Goal: Transaction & Acquisition: Purchase product/service

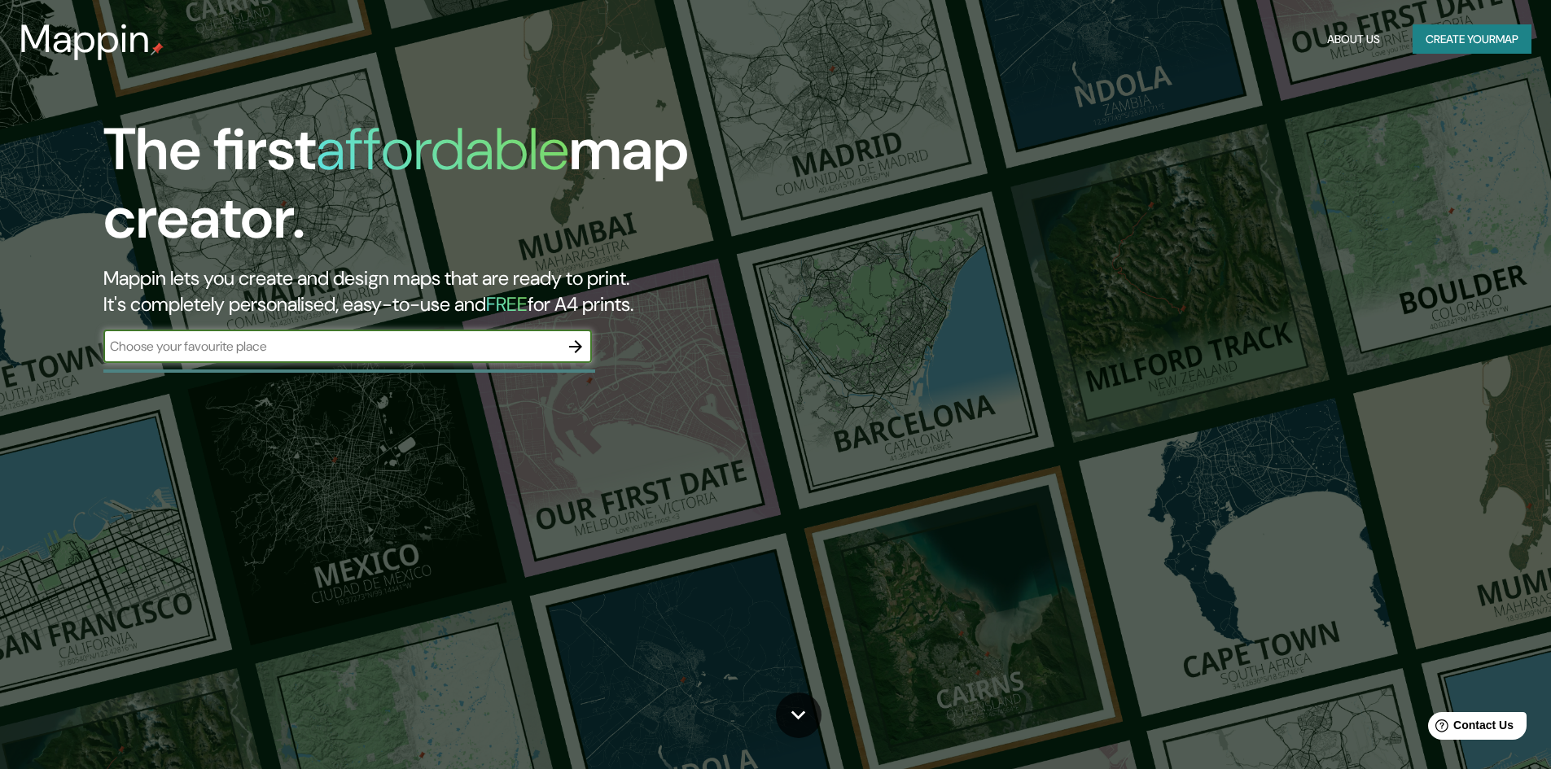
click at [309, 352] on input "text" at bounding box center [331, 346] width 456 height 19
paste input "[GEOGRAPHIC_DATA]"
type input "[GEOGRAPHIC_DATA]"
click at [577, 349] on icon "button" at bounding box center [576, 347] width 20 height 20
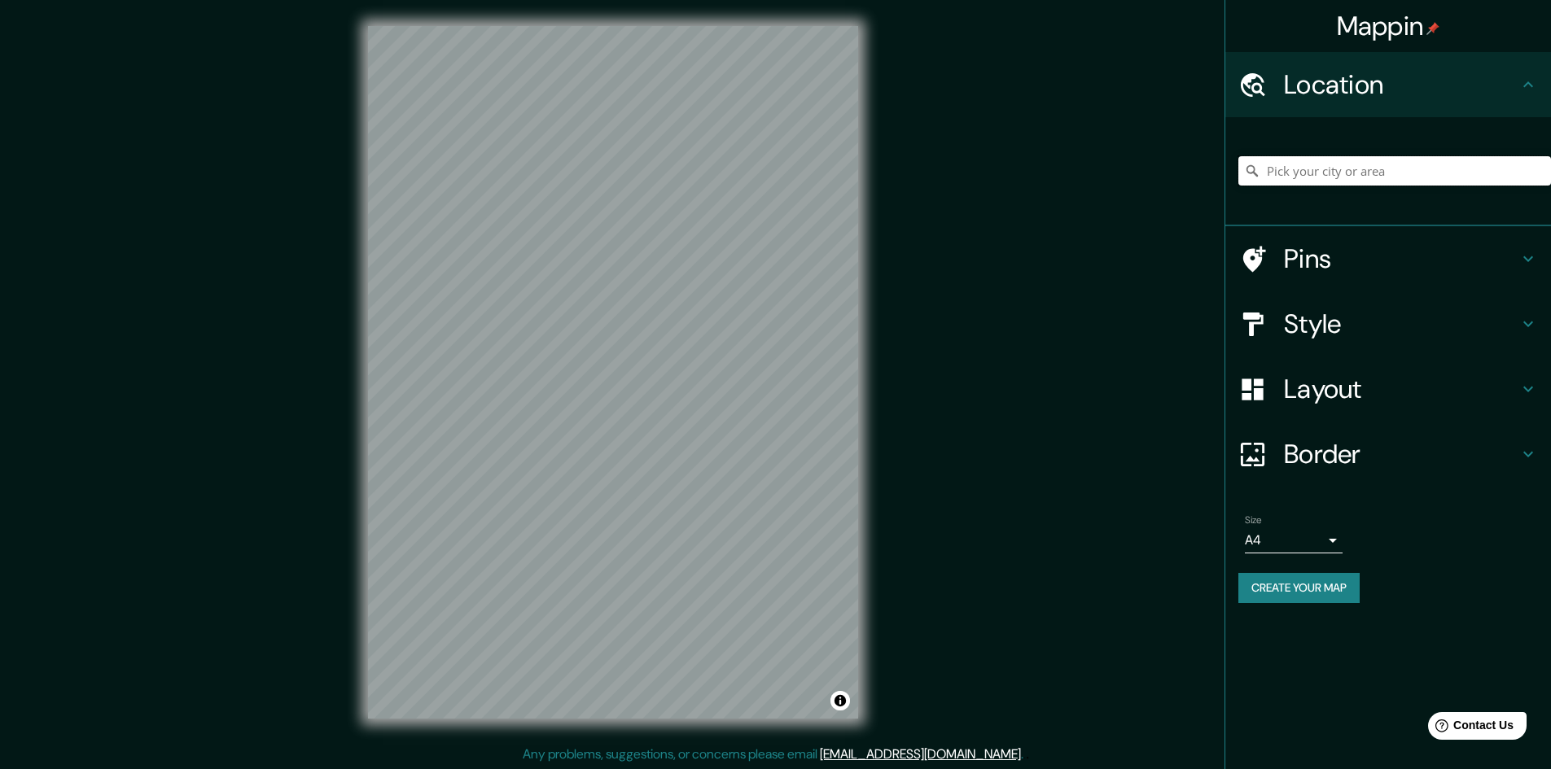
click at [1358, 178] on input "Pick your city or area" at bounding box center [1394, 170] width 313 height 29
click at [1409, 94] on h4 "Location" at bounding box center [1401, 84] width 234 height 33
click at [1378, 179] on input "Pick your city or area" at bounding box center [1394, 170] width 313 height 29
click at [1321, 184] on input "Pick your city or area" at bounding box center [1394, 170] width 313 height 29
paste input "[GEOGRAPHIC_DATA]"
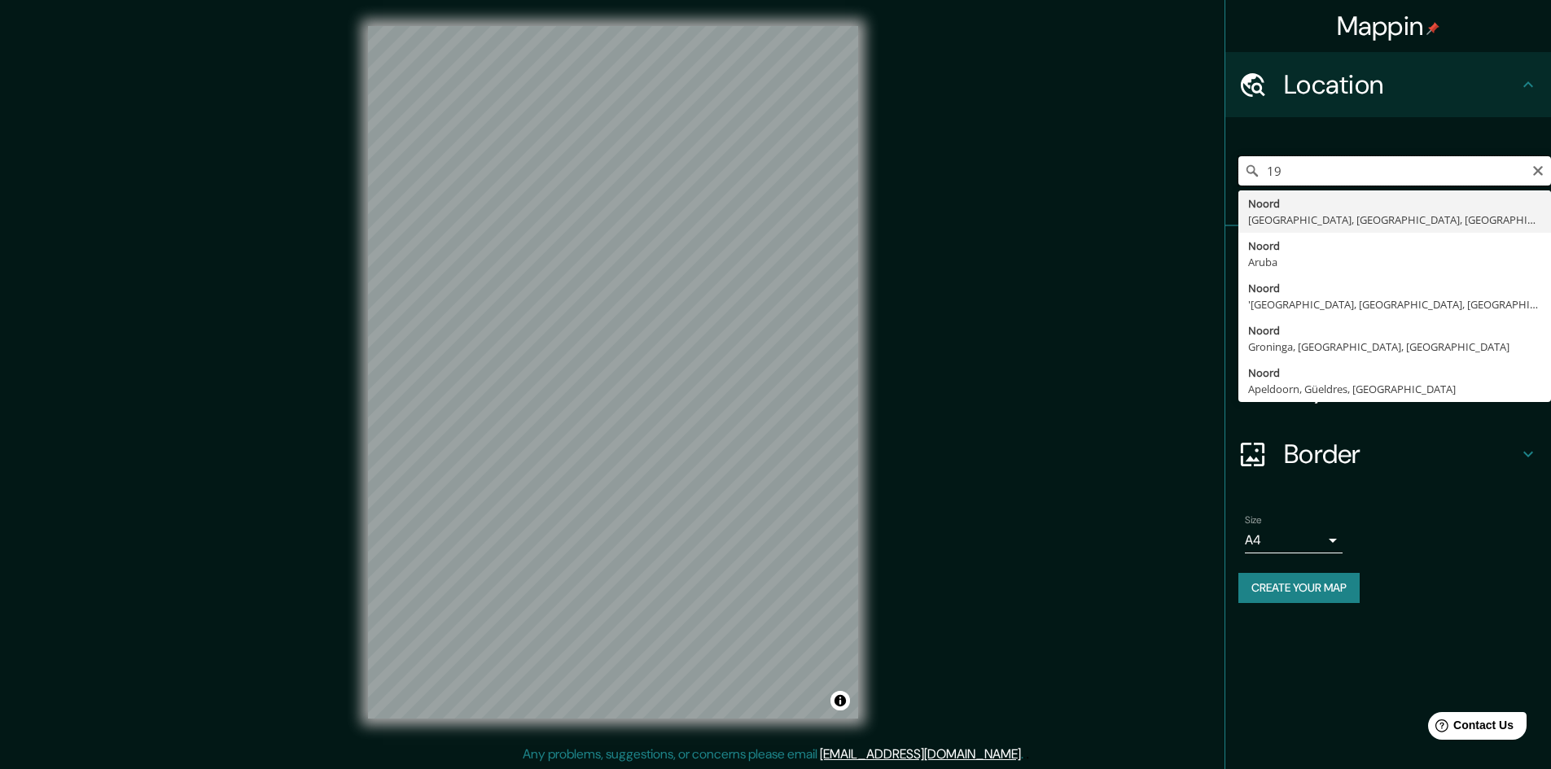
type input "1"
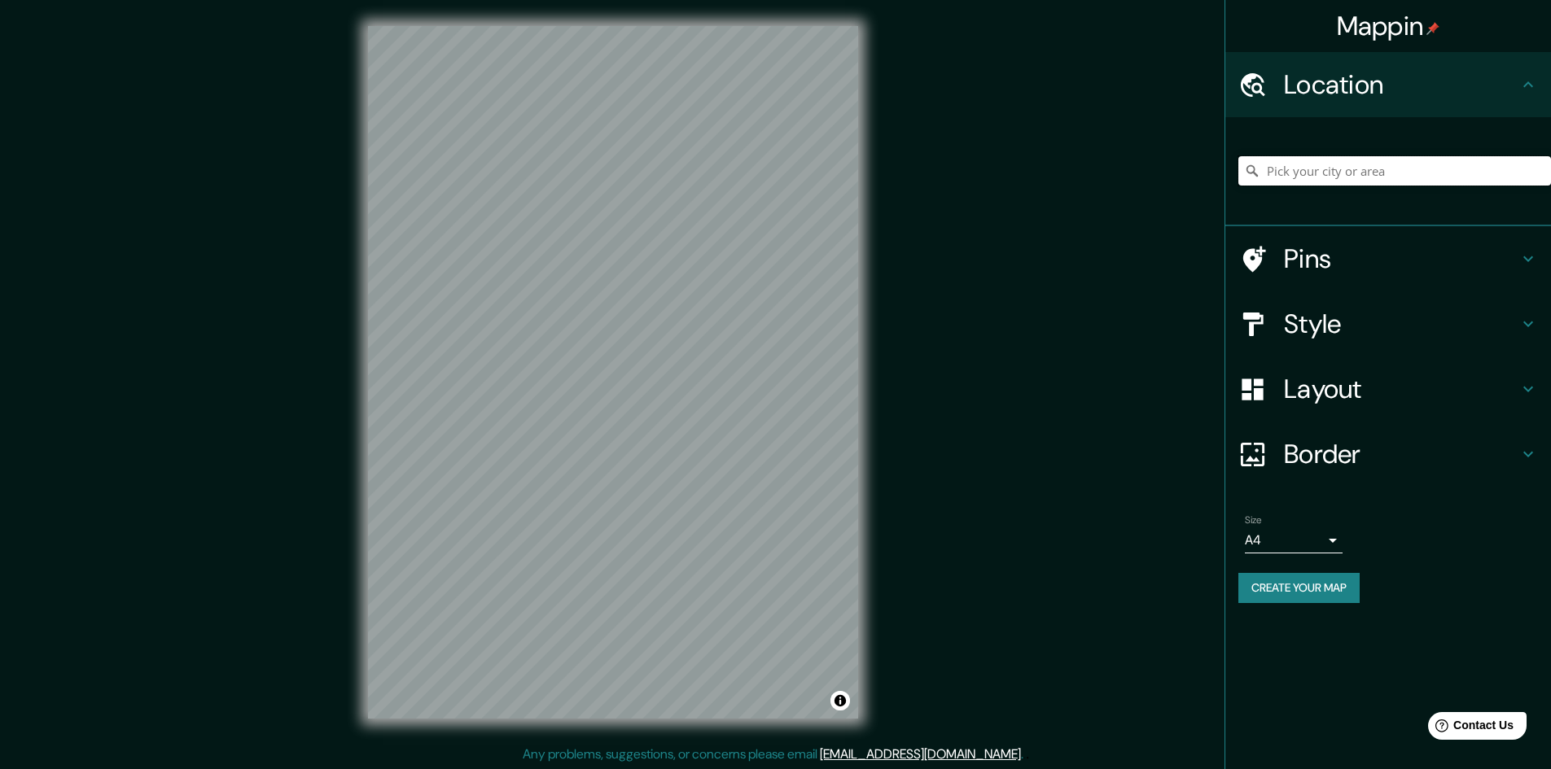
click at [1318, 166] on input "Pick your city or area" at bounding box center [1394, 170] width 313 height 29
paste input "LTA, Av. [STREET_ADDRESS]. Nezahualcóyotl, Méx."
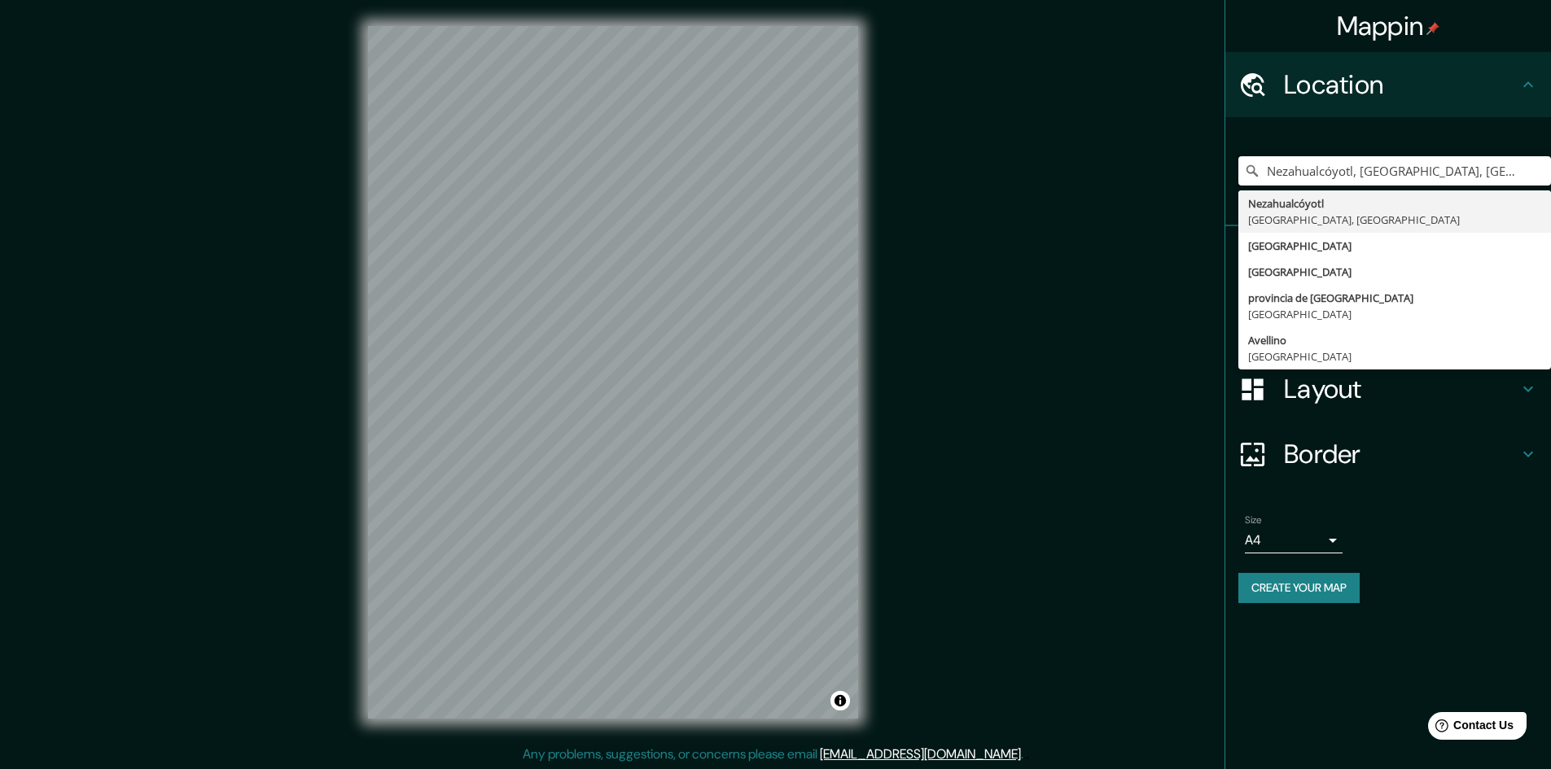
type input "Nezahualcóyotl, [GEOGRAPHIC_DATA], [GEOGRAPHIC_DATA]"
